Goal: Information Seeking & Learning: Learn about a topic

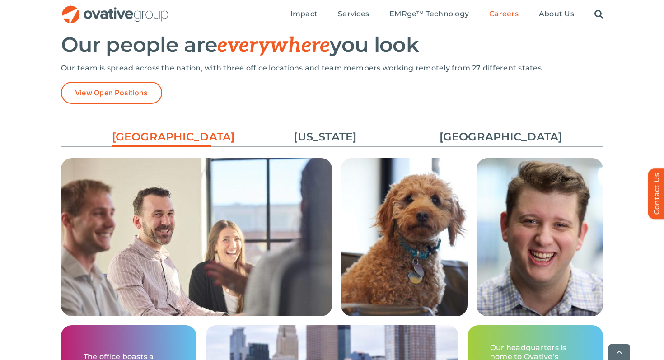
scroll to position [1368, 0]
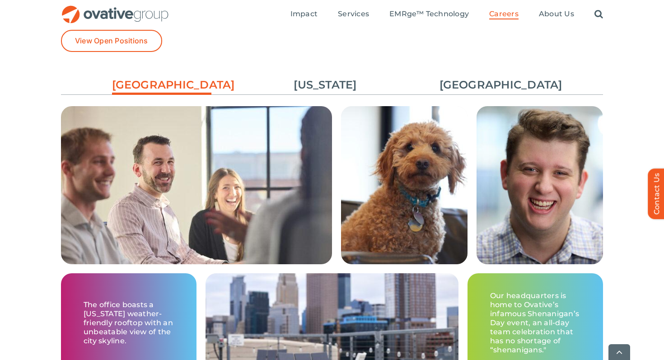
click at [501, 97] on ul "Minneapolis New York Chicago" at bounding box center [332, 85] width 542 height 24
click at [501, 85] on link "[GEOGRAPHIC_DATA]" at bounding box center [489, 84] width 99 height 15
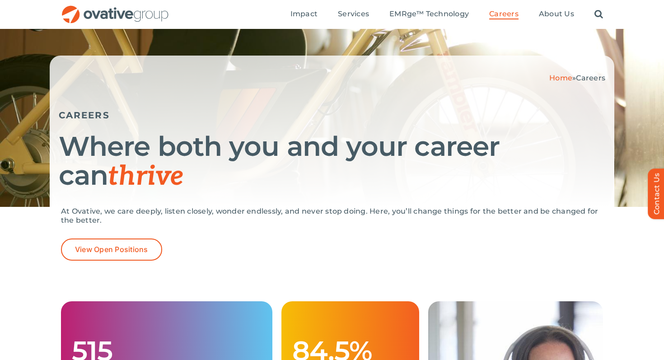
scroll to position [0, 0]
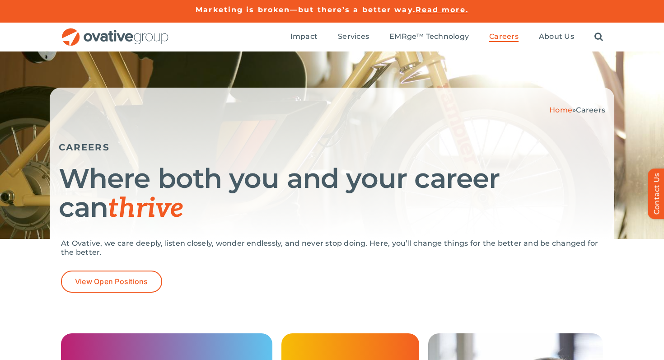
click at [538, 40] on ul "Impact Expert Insights Case Studies Awards & Press Services Media Measurement C…" at bounding box center [447, 37] width 313 height 29
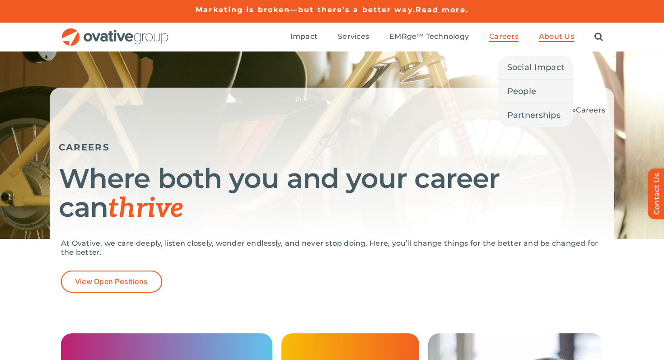
click at [556, 38] on span "About Us" at bounding box center [556, 36] width 35 height 9
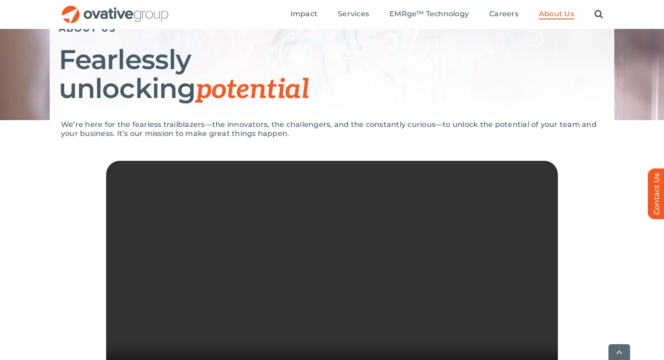
scroll to position [540, 0]
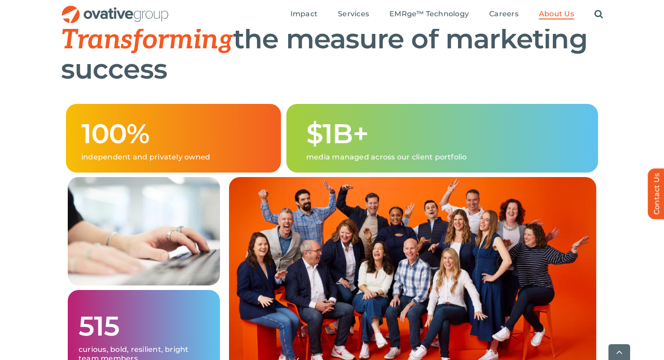
click at [371, 234] on img at bounding box center [412, 278] width 367 height 203
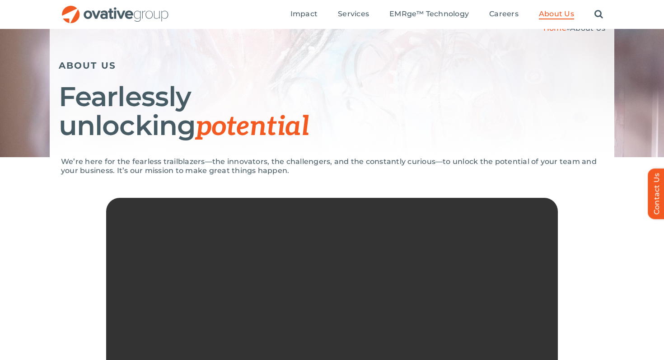
scroll to position [0, 0]
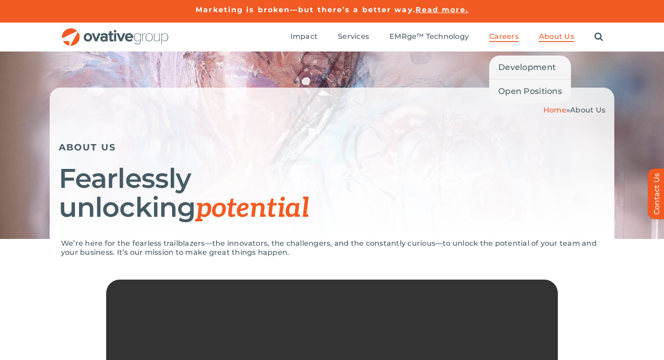
click at [509, 42] on link "Careers" at bounding box center [503, 37] width 29 height 10
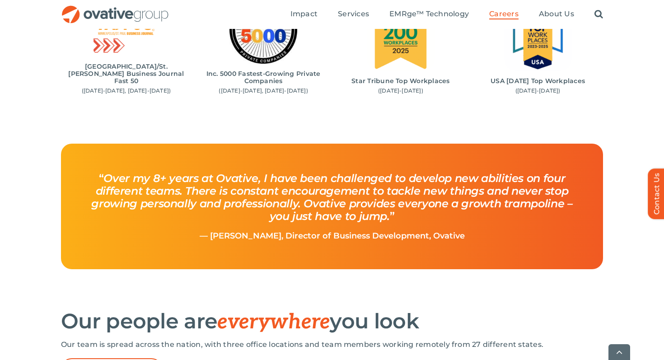
scroll to position [1161, 0]
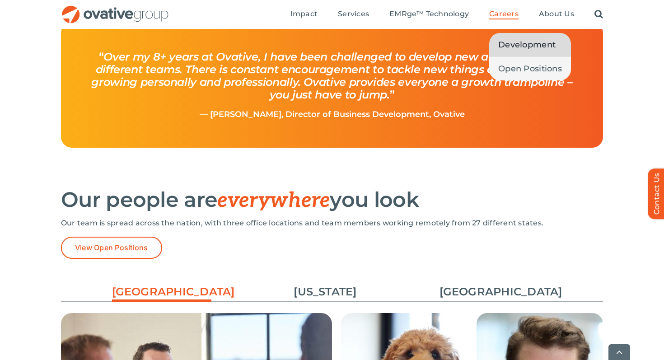
click at [508, 45] on span "Development" at bounding box center [526, 44] width 57 height 13
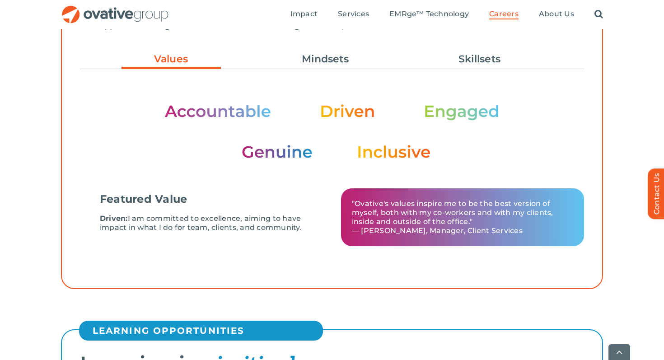
scroll to position [264, 0]
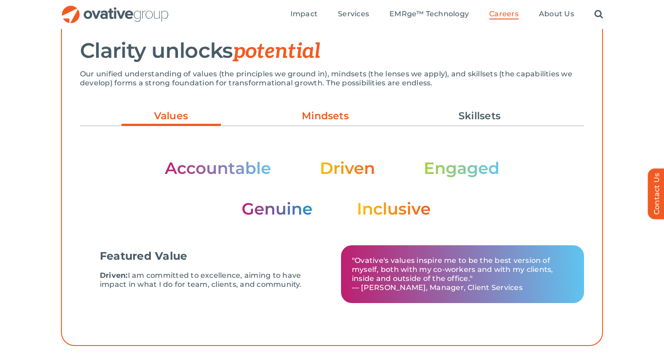
click at [343, 114] on link "Mindsets" at bounding box center [325, 115] width 99 height 15
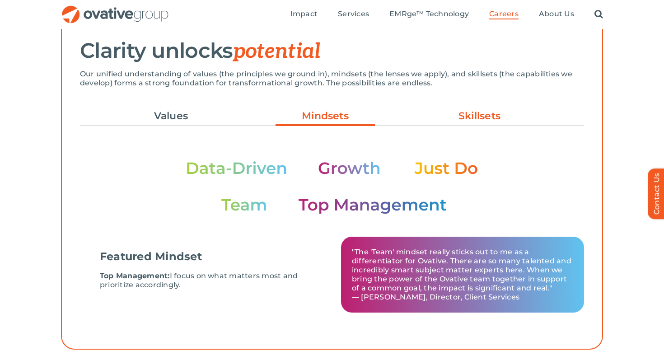
click at [458, 112] on link "Skillsets" at bounding box center [479, 115] width 99 height 15
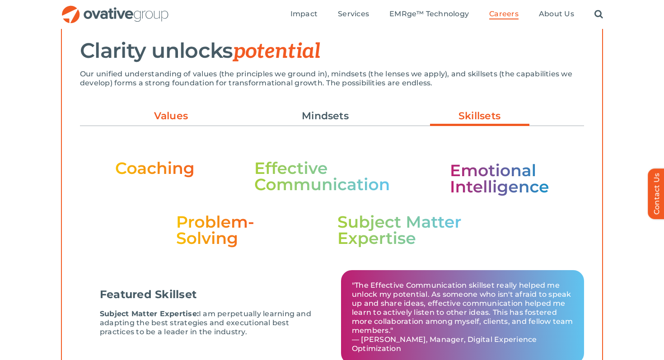
click at [185, 120] on link "Values" at bounding box center [171, 115] width 99 height 15
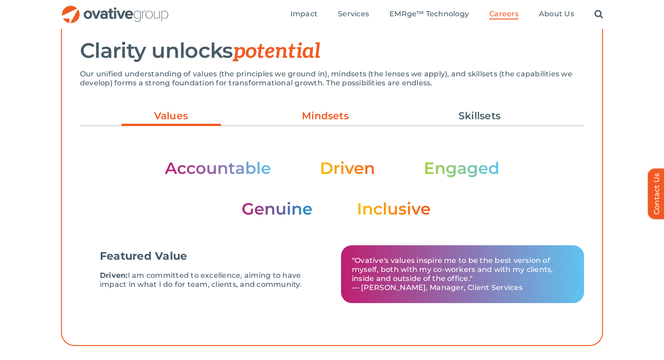
click at [309, 117] on link "Mindsets" at bounding box center [325, 115] width 99 height 15
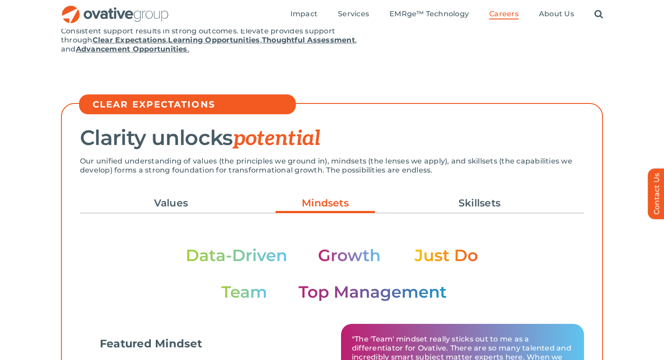
scroll to position [44, 0]
